Goal: Information Seeking & Learning: Check status

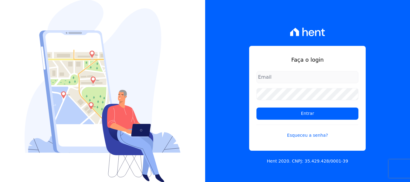
click at [276, 76] on input "email" at bounding box center [307, 77] width 102 height 12
type input "[PERSON_NAME][EMAIL_ADDRESS][DOMAIN_NAME]"
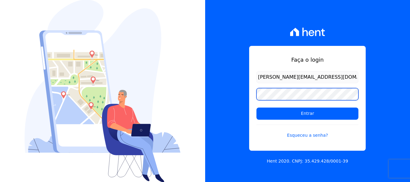
click at [256, 107] on input "Entrar" at bounding box center [307, 113] width 102 height 12
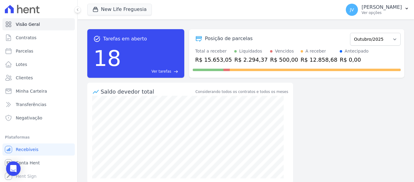
click at [118, 17] on div "New Life Freguesia Vicon - Vitoria Construções LTDA. New Life America New Life …" at bounding box center [212, 10] width 251 height 20
click at [119, 12] on button "New Life Freguesia" at bounding box center [119, 10] width 65 height 12
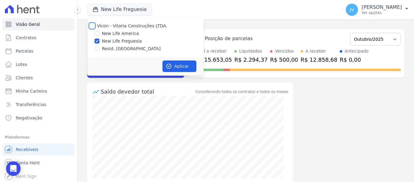
click at [94, 27] on input "Vicon - Vitoria Construções LTDA." at bounding box center [92, 25] width 5 height 5
checkbox input "true"
click at [181, 66] on button "Aplicar" at bounding box center [179, 66] width 34 height 12
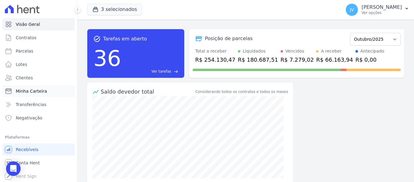
click at [37, 92] on span "Minha Carteira" at bounding box center [31, 91] width 31 height 6
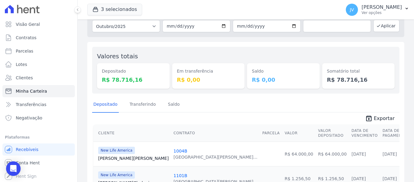
scroll to position [30, 0]
drag, startPoint x: 359, startPoint y: 76, endPoint x: 95, endPoint y: 56, distance: 265.1
click at [95, 56] on div "Valores totais Depositado R$ 78.716,16 Em transferência R$ 0,00 [GEOGRAPHIC_DAT…" at bounding box center [245, 69] width 307 height 47
click at [247, 99] on div "Depositado Transferindo [GEOGRAPHIC_DATA]" at bounding box center [245, 104] width 307 height 15
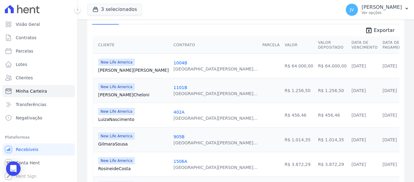
scroll to position [121, 0]
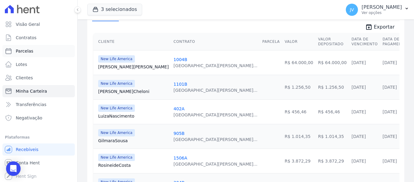
click at [35, 54] on link "Parcelas" at bounding box center [38, 51] width 72 height 12
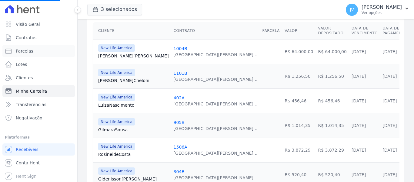
scroll to position [152, 0]
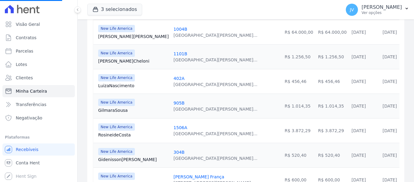
select select
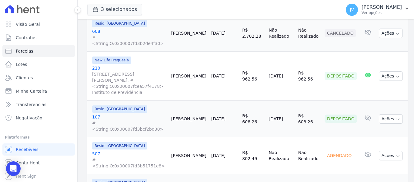
scroll to position [841, 0]
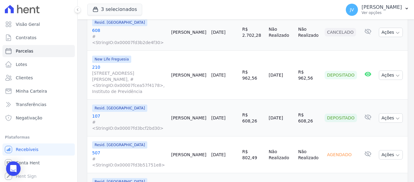
select select
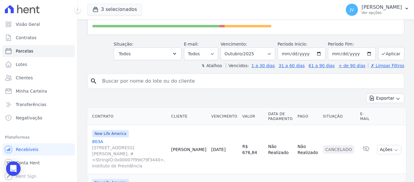
scroll to position [91, 0]
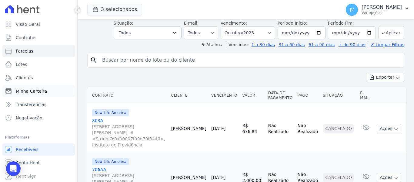
click at [43, 94] on span "Minha Carteira" at bounding box center [31, 91] width 31 height 6
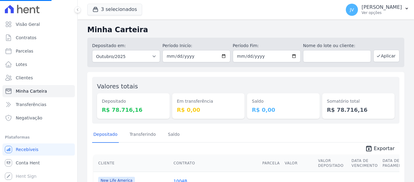
drag, startPoint x: 123, startPoint y: 105, endPoint x: 93, endPoint y: 90, distance: 32.9
click at [104, 97] on div "Depositado R$ 78.716,16" at bounding box center [133, 105] width 73 height 25
click at [141, 100] on dt "Depositado" at bounding box center [133, 101] width 63 height 6
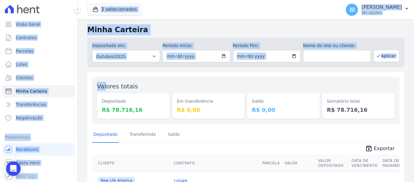
drag, startPoint x: 138, startPoint y: 108, endPoint x: 107, endPoint y: 90, distance: 35.7
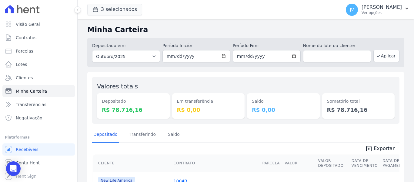
click at [140, 109] on dd "R$ 78.716,16" at bounding box center [133, 109] width 63 height 8
drag, startPoint x: 356, startPoint y: 112, endPoint x: 319, endPoint y: 99, distance: 39.5
click at [322, 99] on div "Somatório total R$ 78.716,16" at bounding box center [358, 105] width 73 height 25
drag, startPoint x: 132, startPoint y: 112, endPoint x: 103, endPoint y: 99, distance: 31.9
click at [103, 99] on div "Depositado R$ 78.716,16" at bounding box center [133, 105] width 73 height 25
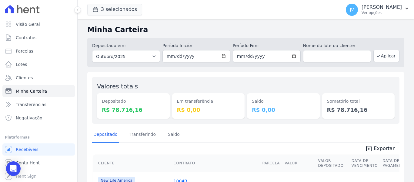
click at [144, 89] on div "Valores totais Depositado R$ 78.716,16" at bounding box center [133, 100] width 73 height 37
drag, startPoint x: 196, startPoint y: 109, endPoint x: 167, endPoint y: 96, distance: 31.5
click at [167, 96] on div "Valores totais Depositado R$ 78.716,16 Em transferência R$ 0,00 [GEOGRAPHIC_DAT…" at bounding box center [245, 100] width 307 height 47
click at [135, 106] on dd "R$ 78.716,16" at bounding box center [133, 109] width 63 height 8
